Goal: Navigation & Orientation: Go to known website

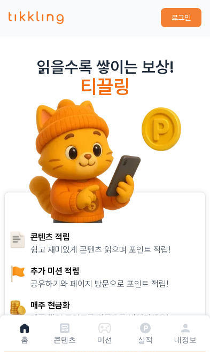
scroll to position [2, 0]
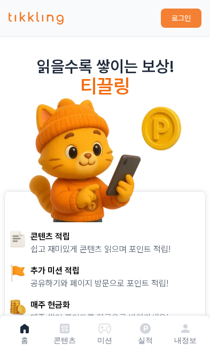
click at [174, 15] on button "로그인" at bounding box center [181, 18] width 41 height 19
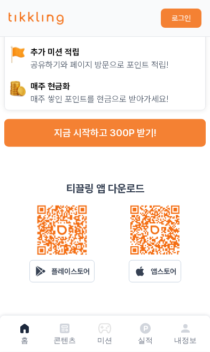
scroll to position [220, 0]
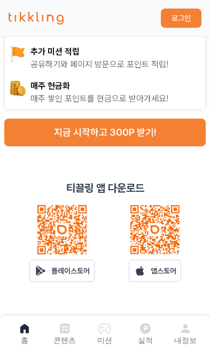
click at [167, 272] on p "앱스토어" at bounding box center [164, 270] width 26 height 11
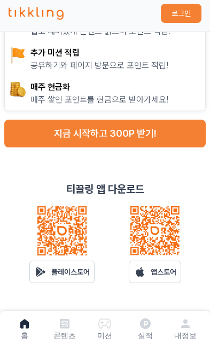
scroll to position [219, 0]
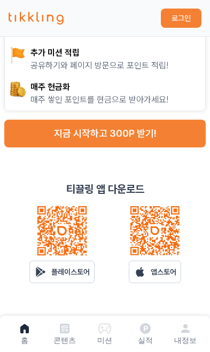
click at [149, 280] on link "앱스토어" at bounding box center [155, 272] width 52 height 22
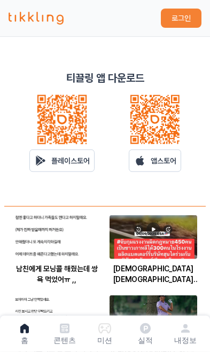
scroll to position [331, 0]
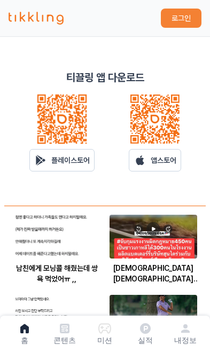
click at [144, 161] on icon at bounding box center [139, 160] width 13 height 13
